Goal: Navigation & Orientation: Find specific page/section

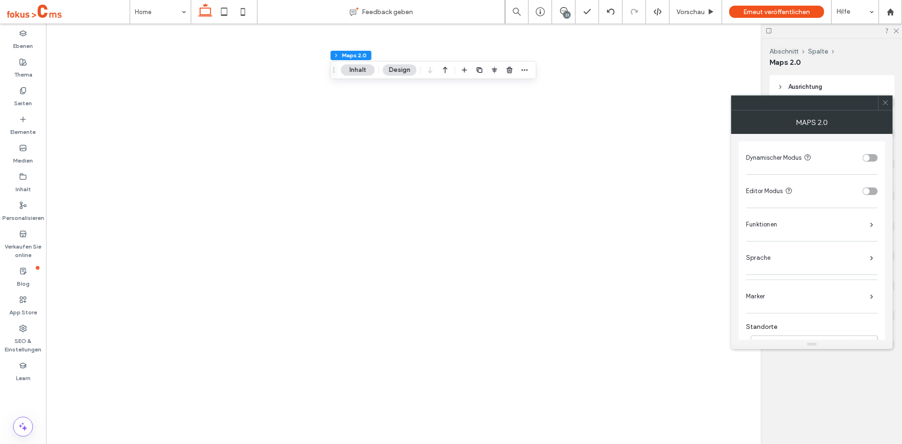
click at [887, 102] on icon at bounding box center [885, 102] width 7 height 7
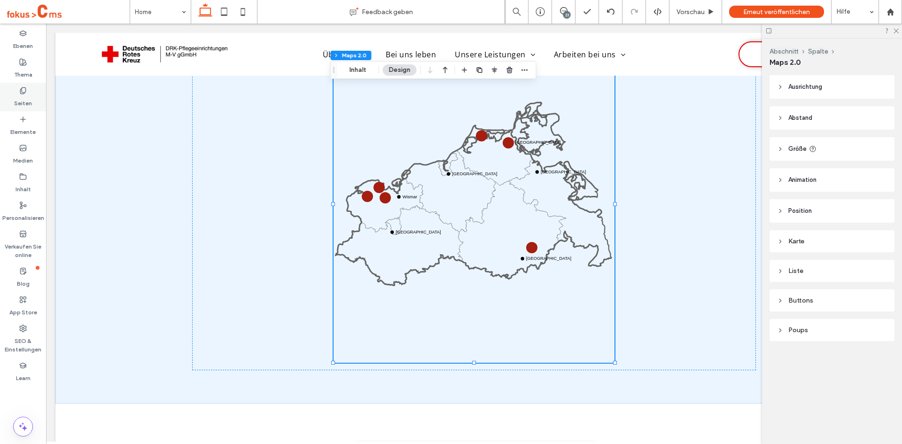
click at [22, 94] on icon at bounding box center [23, 91] width 8 height 8
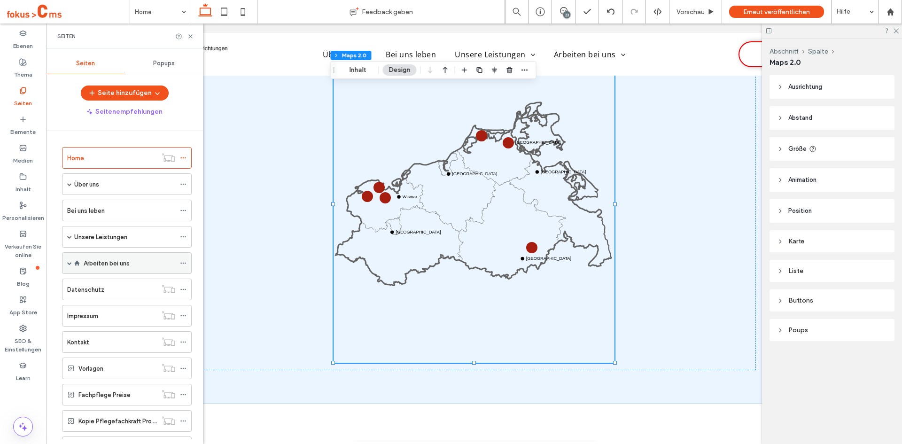
click at [70, 264] on span at bounding box center [69, 263] width 5 height 5
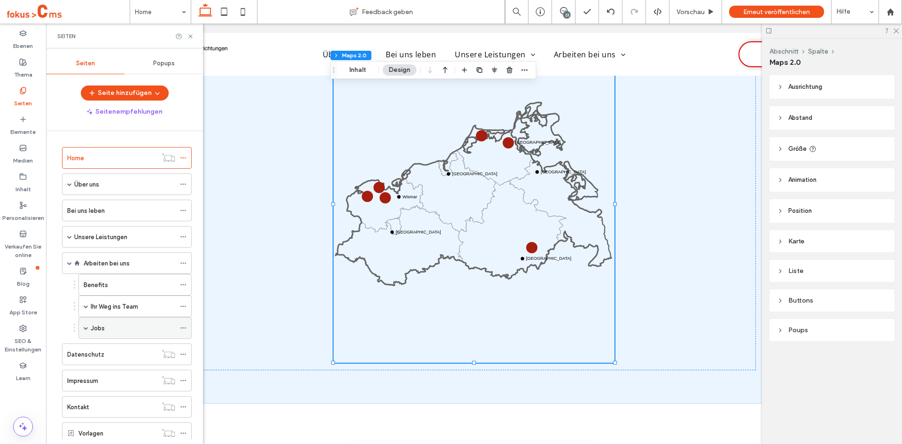
click at [85, 327] on span at bounding box center [86, 327] width 5 height 5
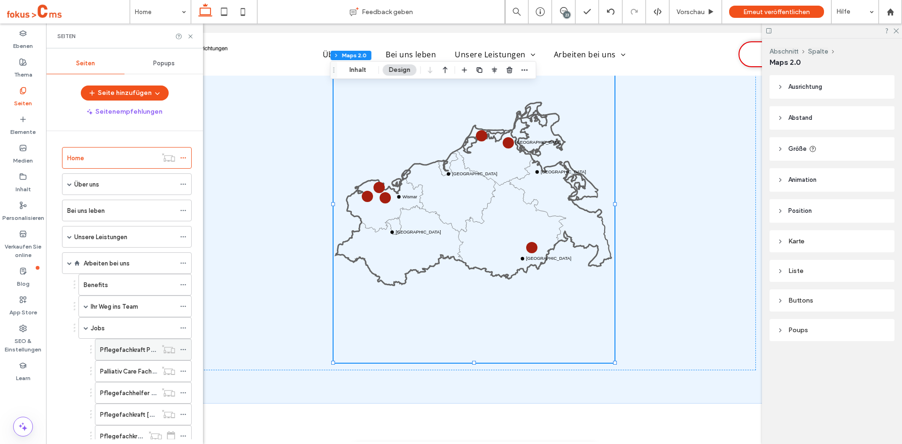
click at [186, 349] on icon at bounding box center [183, 349] width 7 height 7
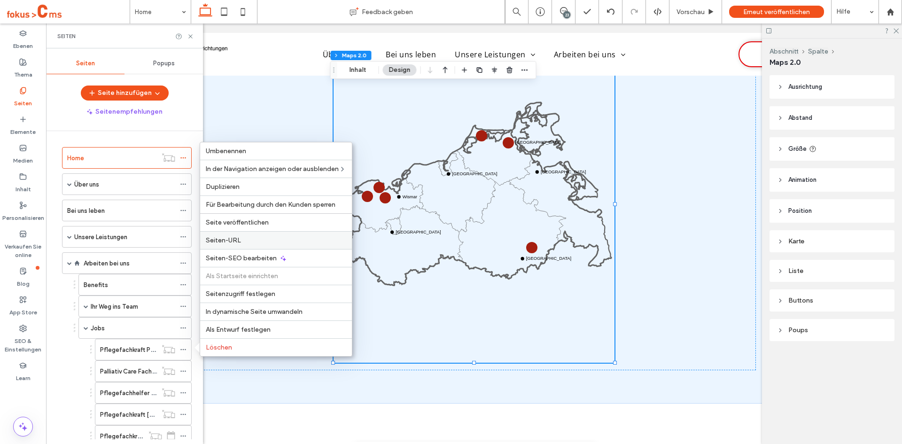
click at [219, 238] on span "Seiten-URL" at bounding box center [223, 240] width 35 height 8
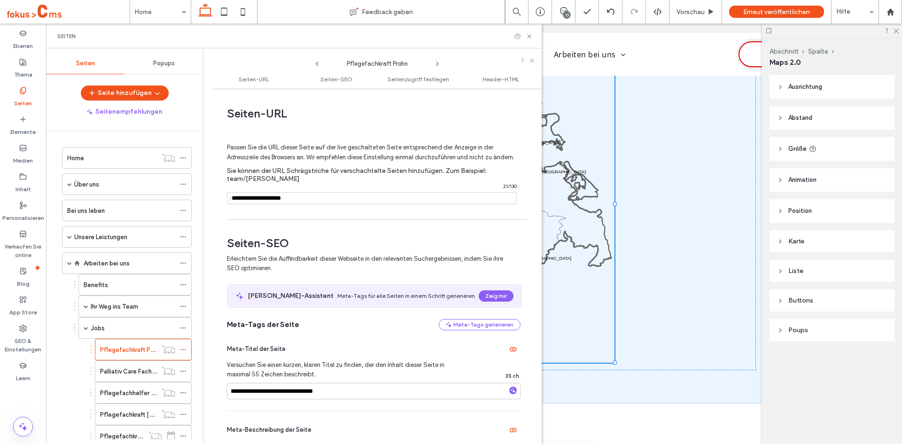
click at [267, 204] on input "notEmpty" at bounding box center [372, 198] width 290 height 12
click at [530, 37] on icon at bounding box center [529, 36] width 7 height 7
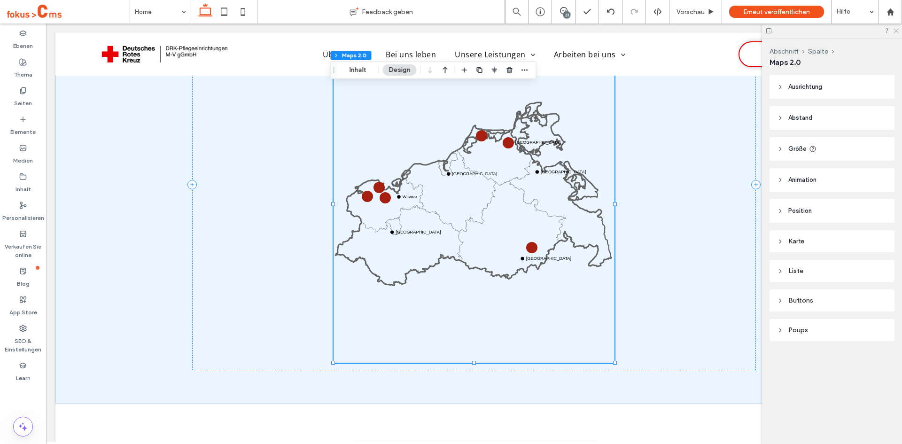
click at [896, 30] on icon at bounding box center [895, 30] width 6 height 6
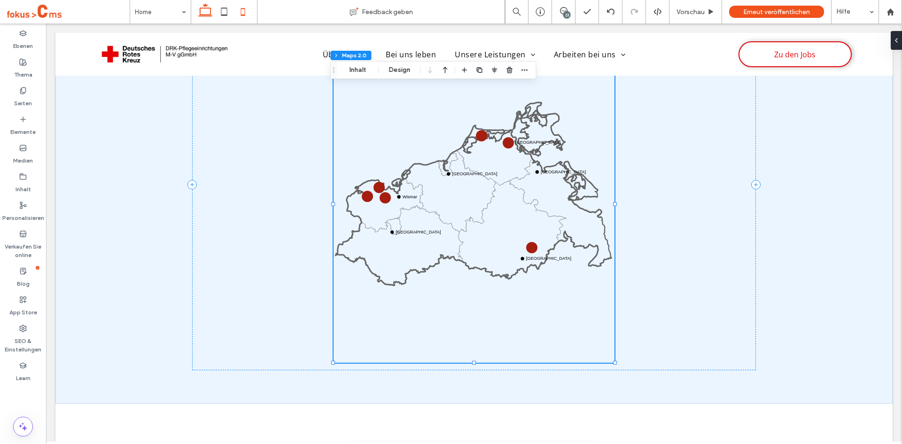
click at [241, 13] on use at bounding box center [243, 12] width 4 height 8
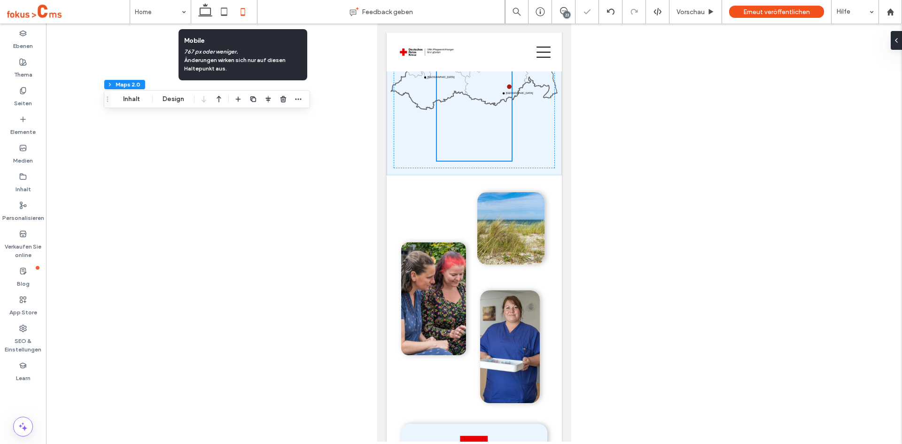
scroll to position [557, 0]
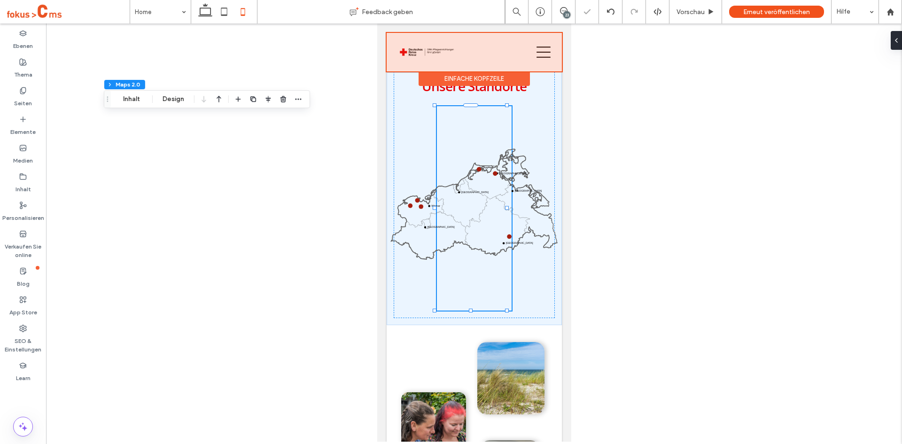
click at [542, 53] on div at bounding box center [473, 52] width 175 height 39
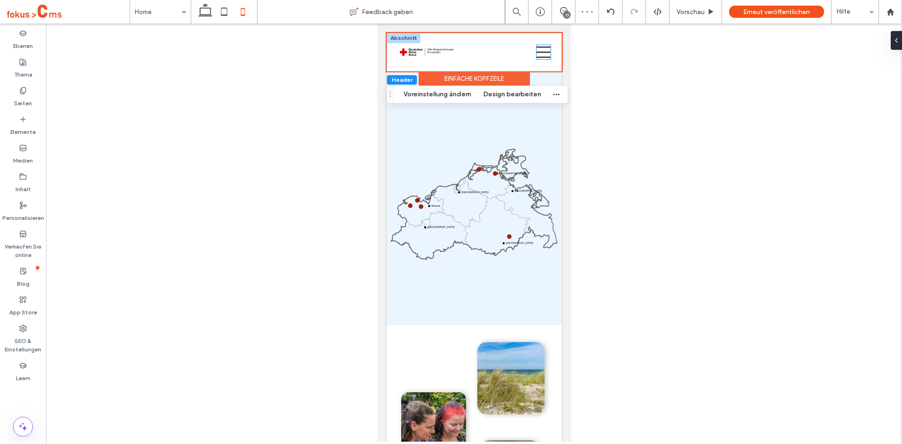
click at [536, 55] on icon at bounding box center [543, 52] width 14 height 14
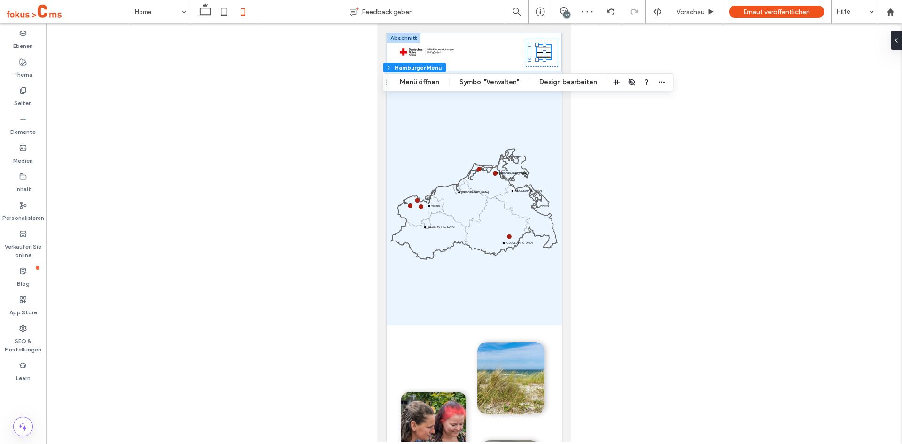
click at [159, 203] on div at bounding box center [474, 232] width 856 height 418
click at [427, 84] on button "Menü öffnen" at bounding box center [420, 82] width 52 height 11
